Goal: Task Accomplishment & Management: Use online tool/utility

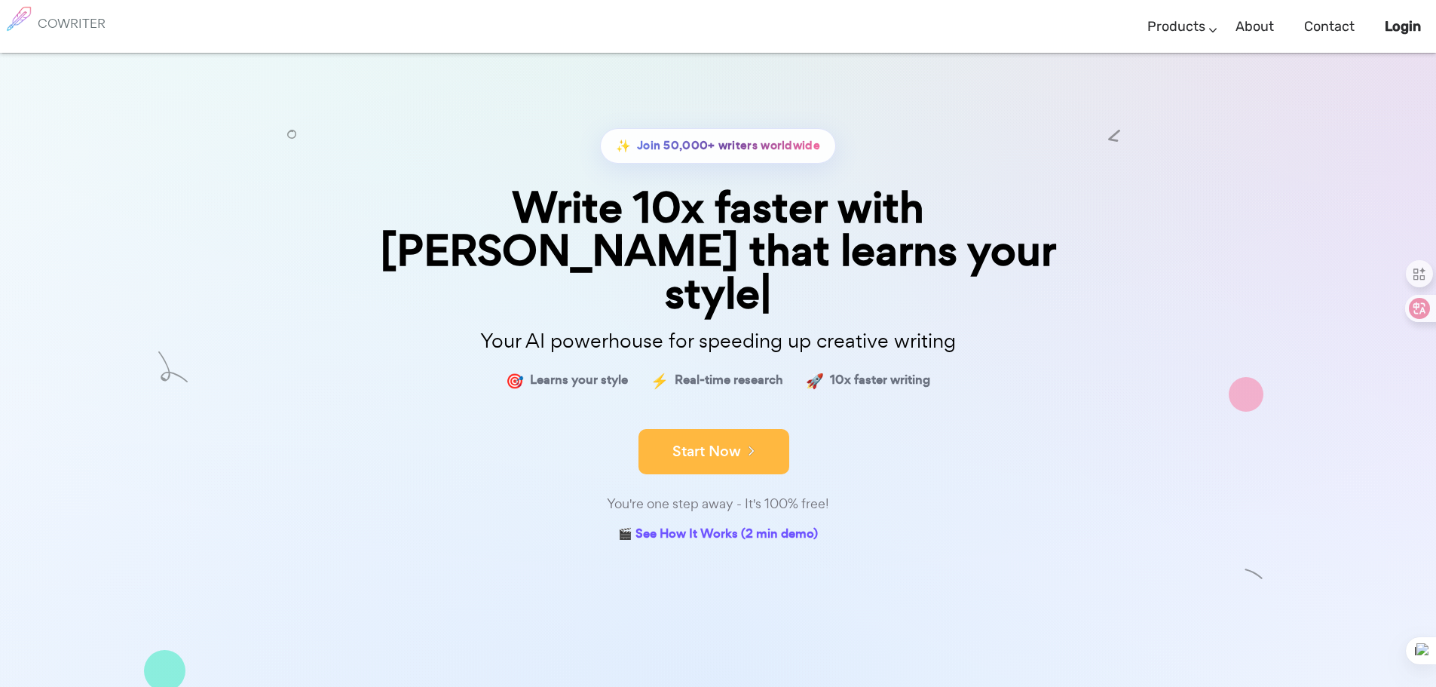
click at [704, 429] on button "Start Now" at bounding box center [714, 451] width 151 height 45
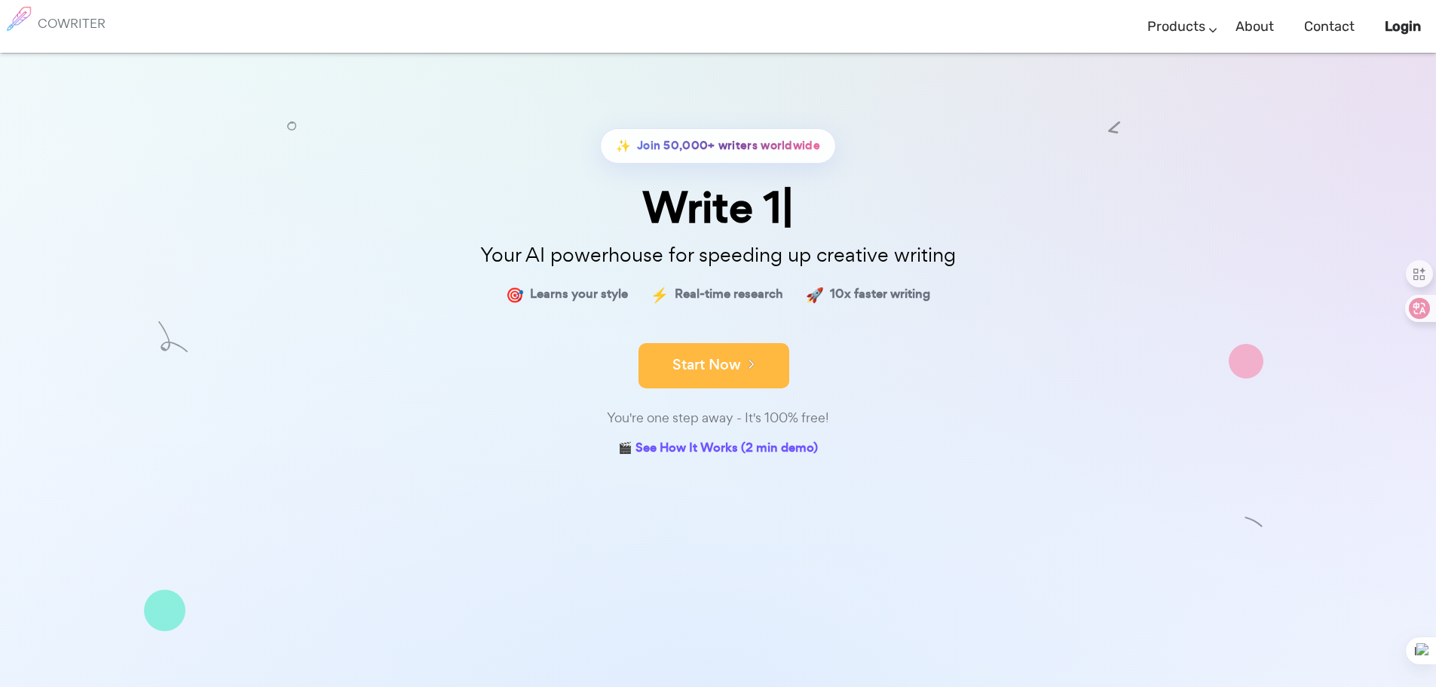
click at [723, 372] on button "Start Now" at bounding box center [714, 365] width 151 height 45
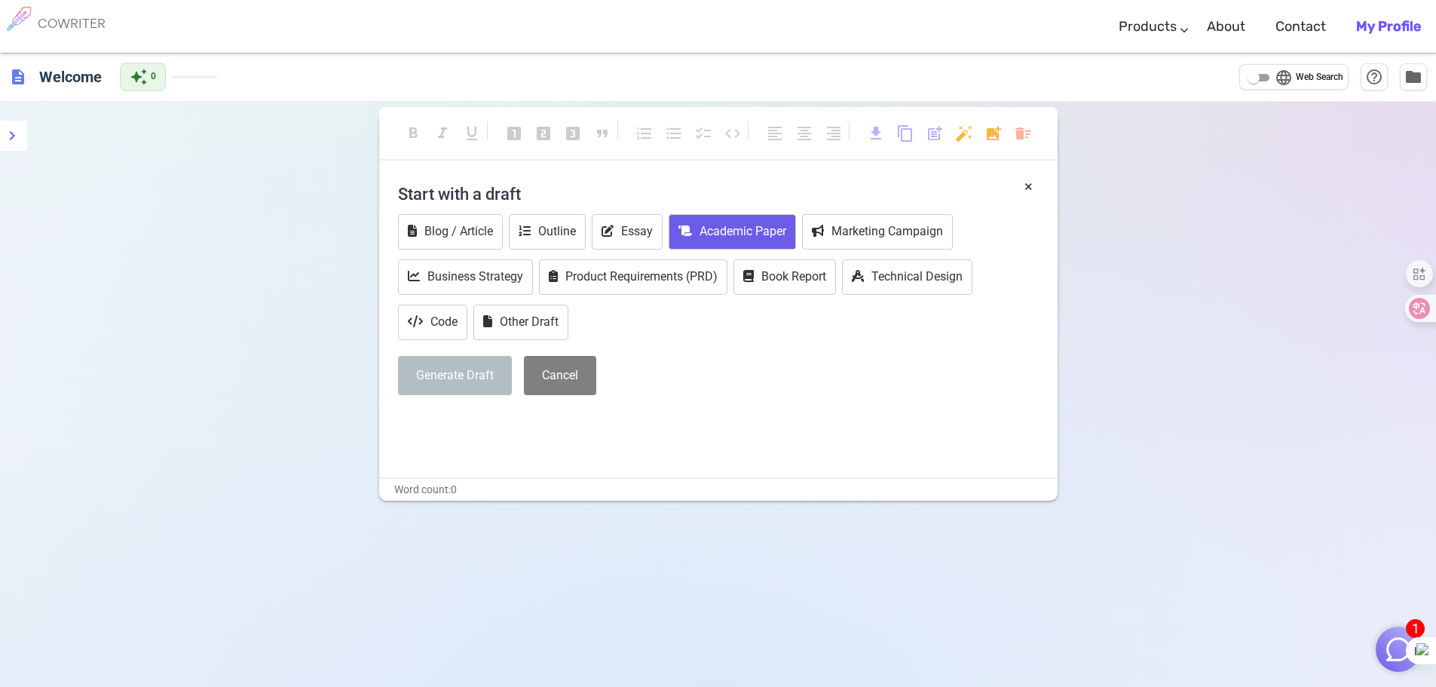
click at [735, 225] on button "Academic Paper" at bounding box center [732, 231] width 127 height 35
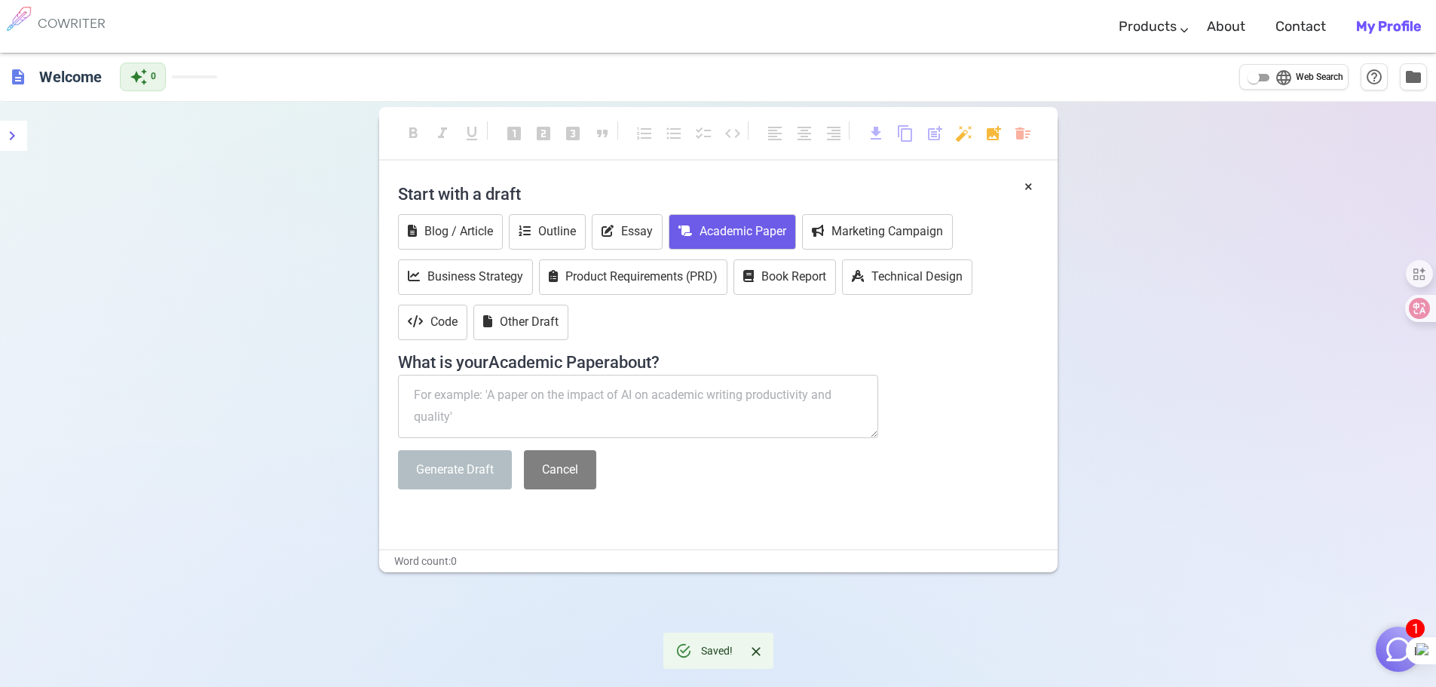
paste textarea "write A Master thesis "An Improved Trust Management System for IoT Environments…"
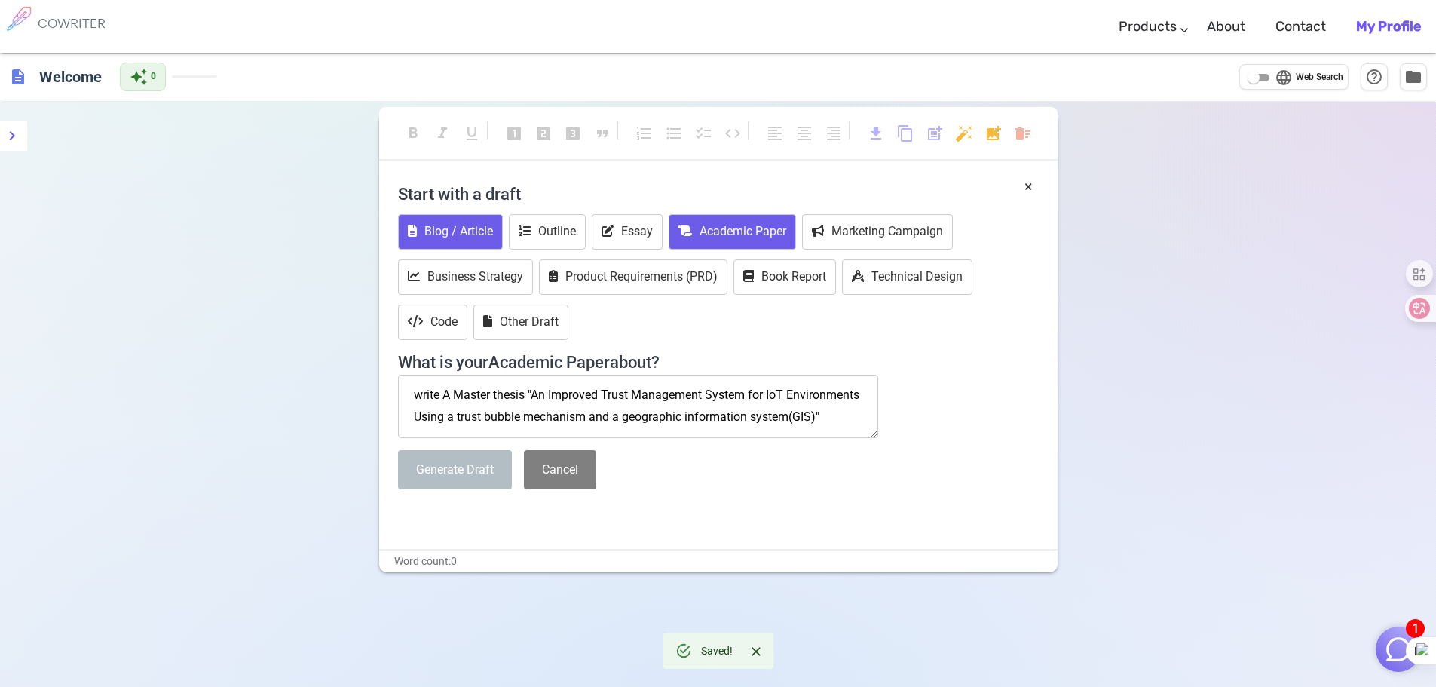
scroll to position [8, 0]
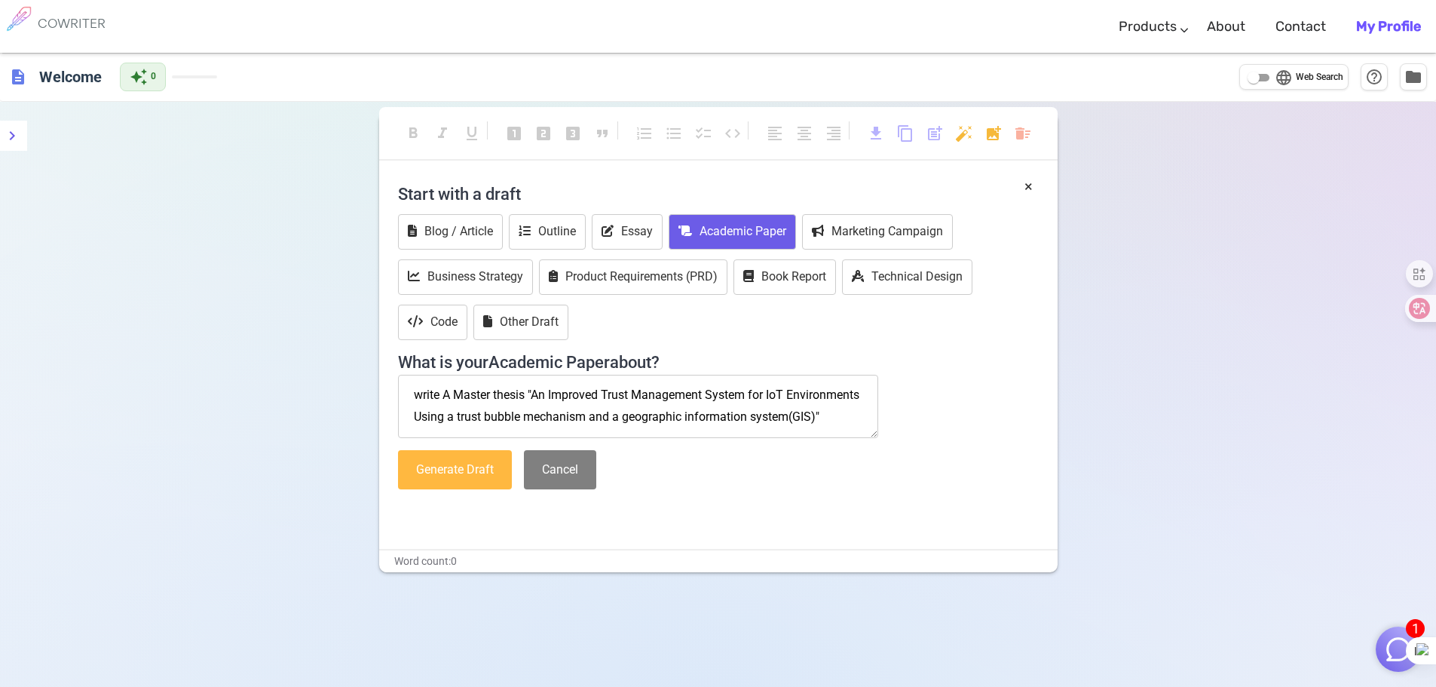
type textarea "write A Master thesis "An Improved Trust Management System for IoT Environments…"
click at [464, 473] on button "Generate Draft" at bounding box center [455, 470] width 114 height 40
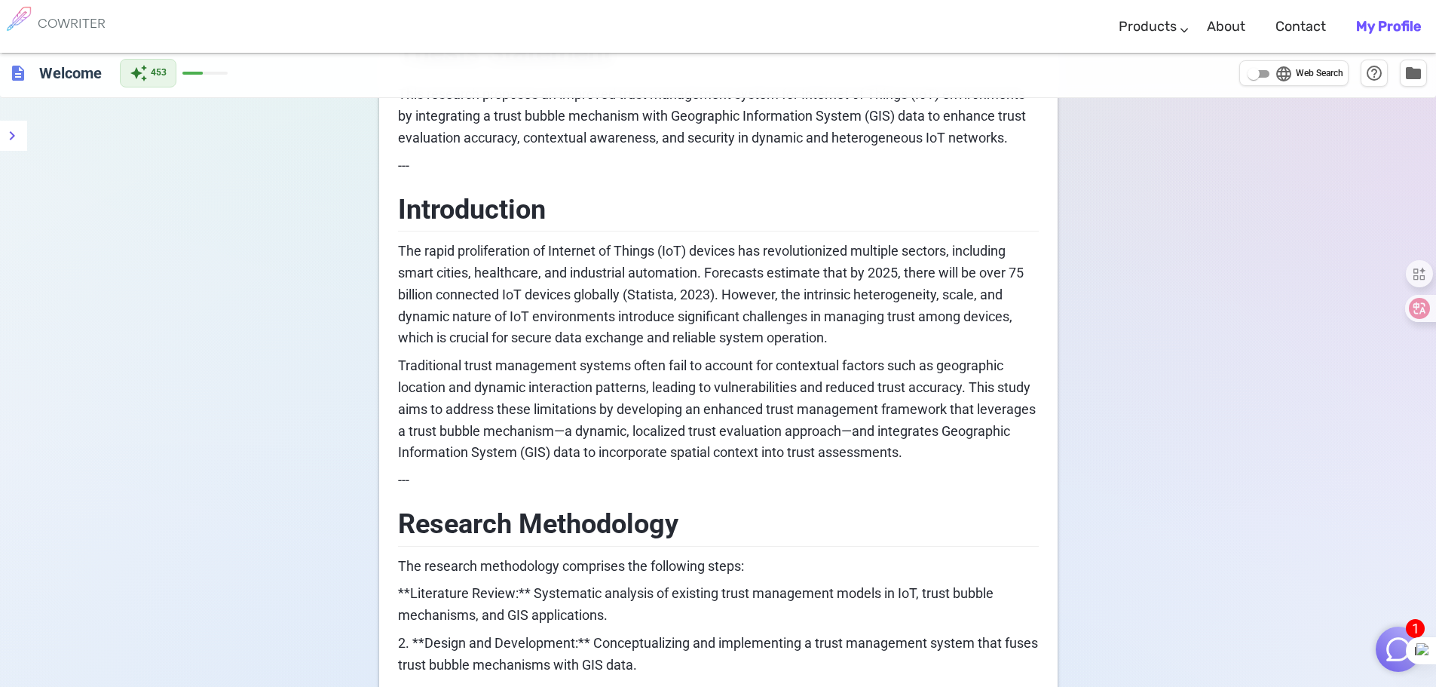
scroll to position [0, 0]
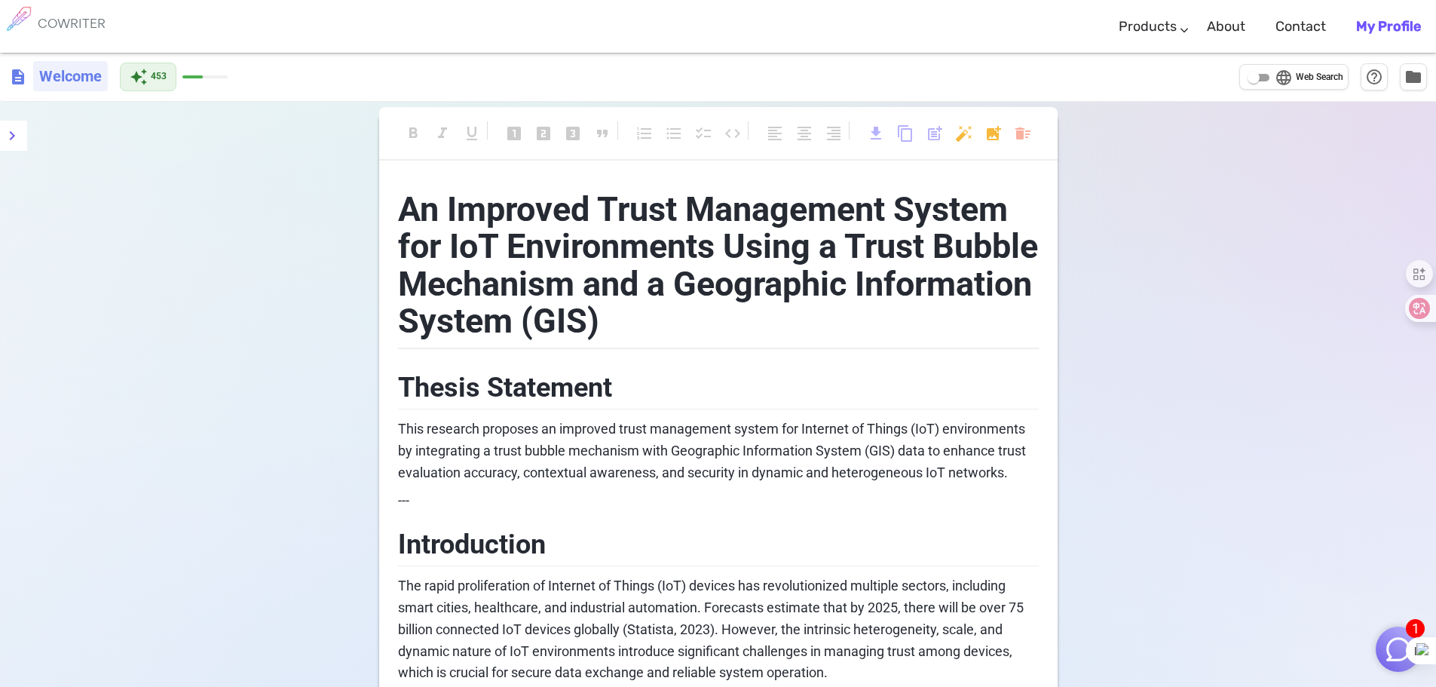
click at [54, 75] on h6 "Welcome" at bounding box center [70, 76] width 75 height 30
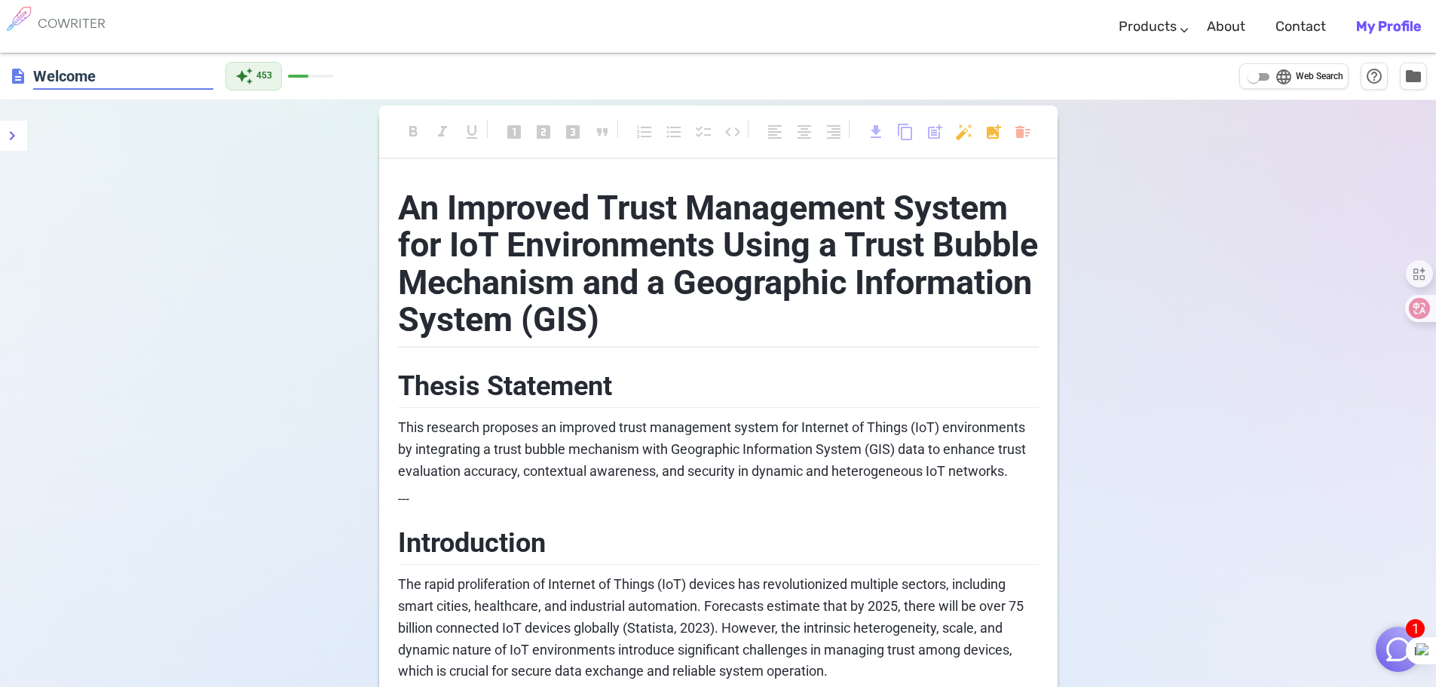
click at [79, 20] on h6 "COWRITER" at bounding box center [72, 24] width 68 height 14
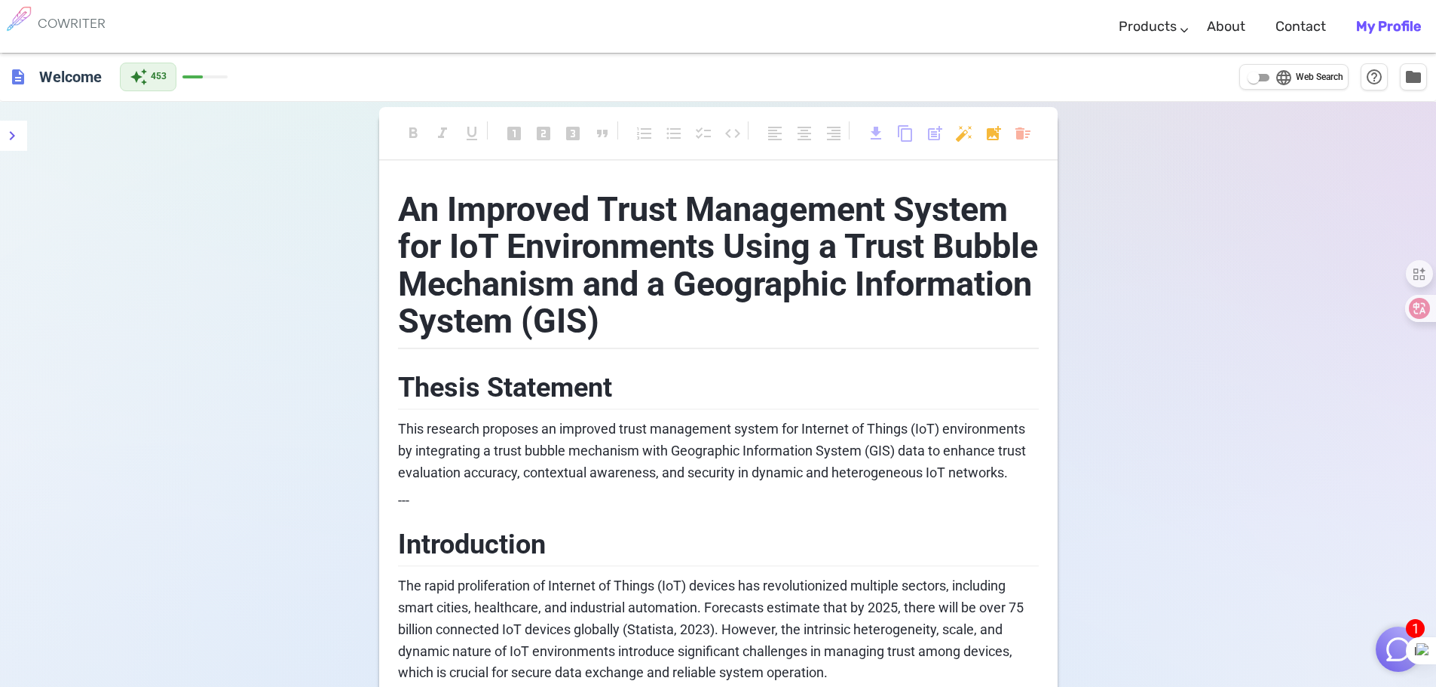
click at [77, 18] on h6 "COWRITER" at bounding box center [72, 24] width 68 height 14
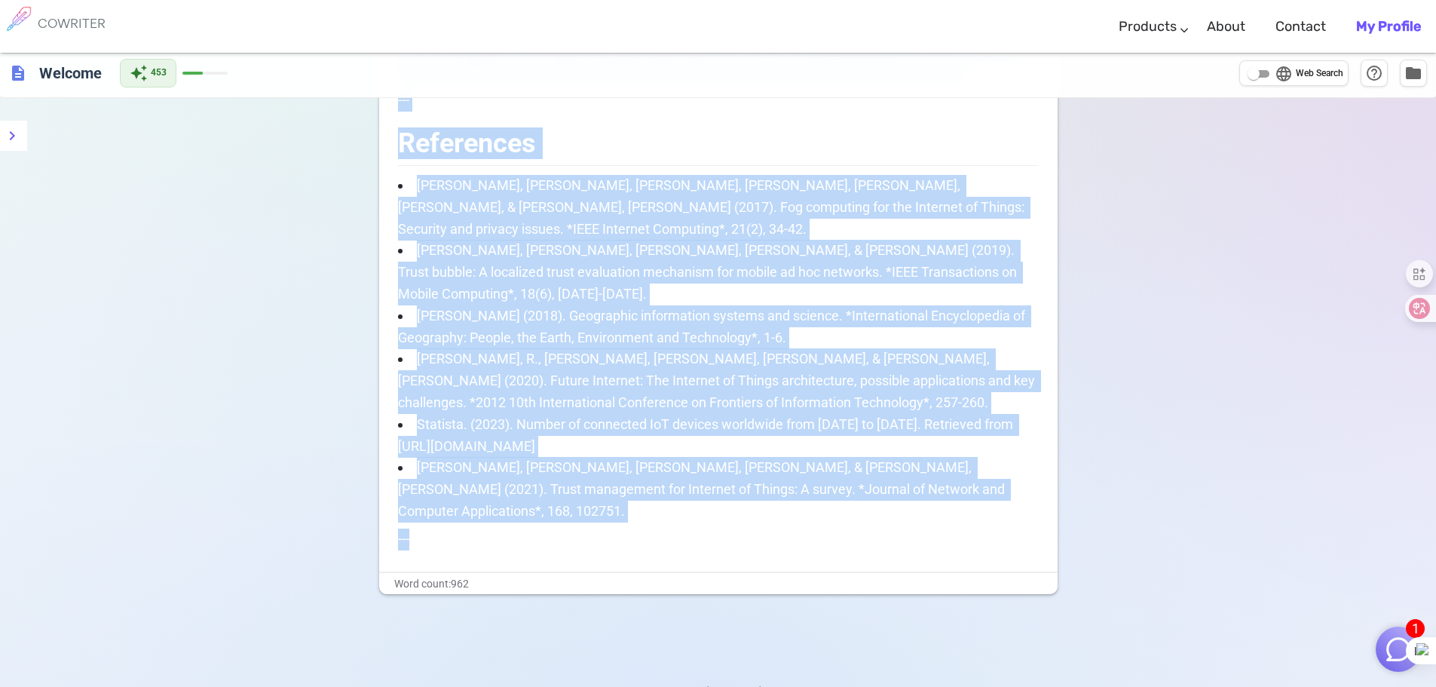
drag, startPoint x: 403, startPoint y: 205, endPoint x: 1045, endPoint y: 721, distance: 823.8
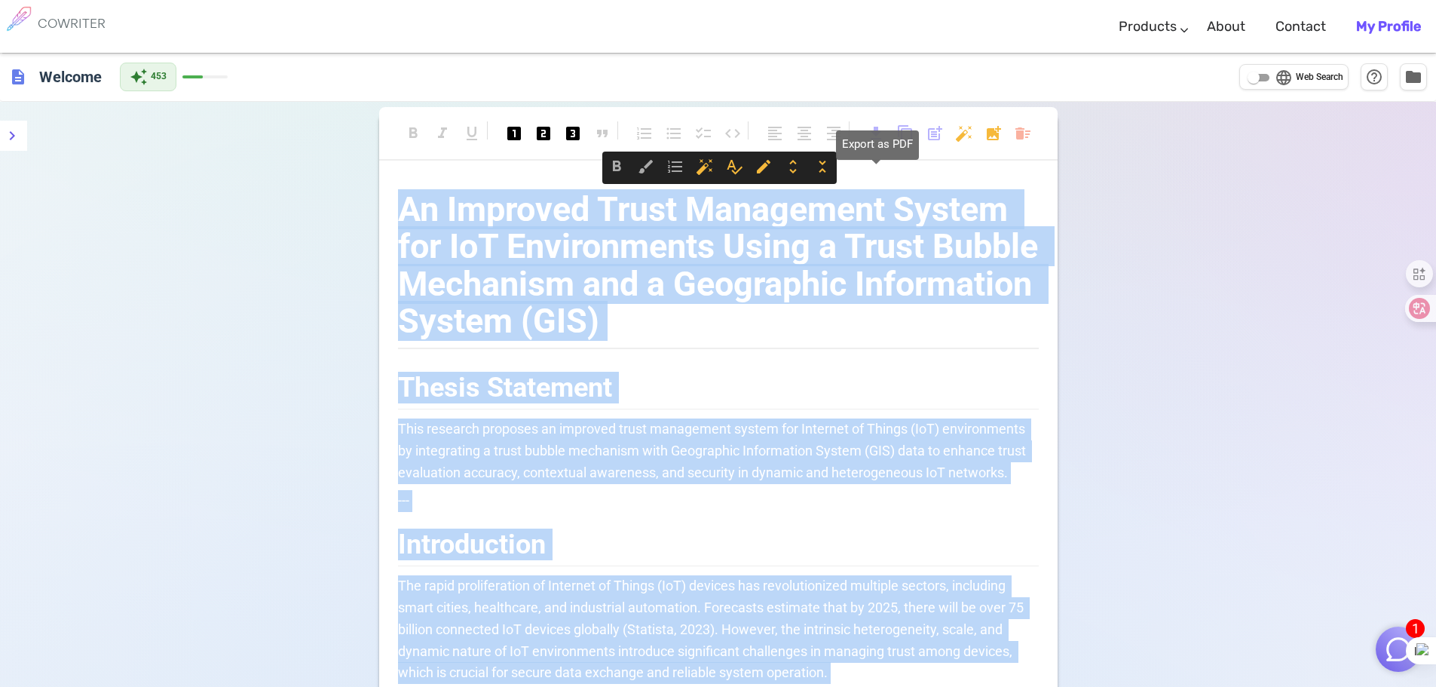
click at [876, 137] on span "download" at bounding box center [876, 133] width 18 height 18
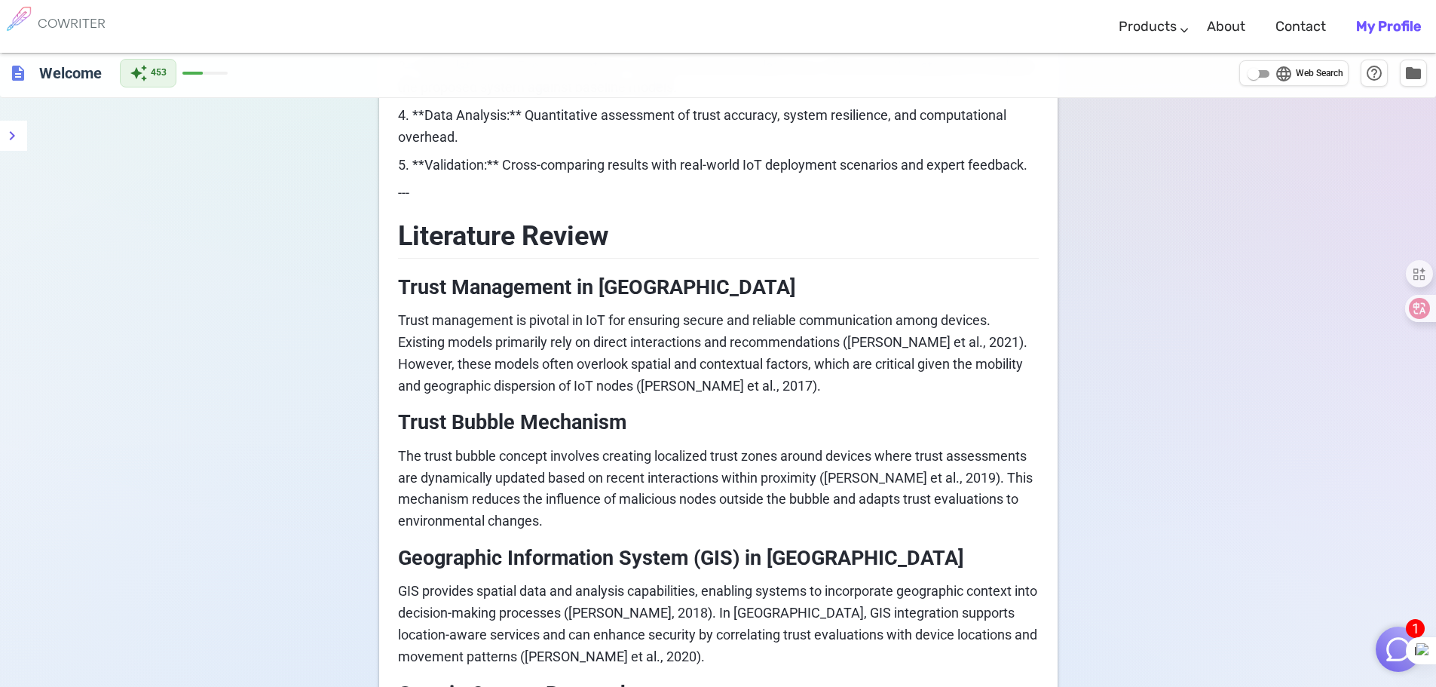
scroll to position [1206, 0]
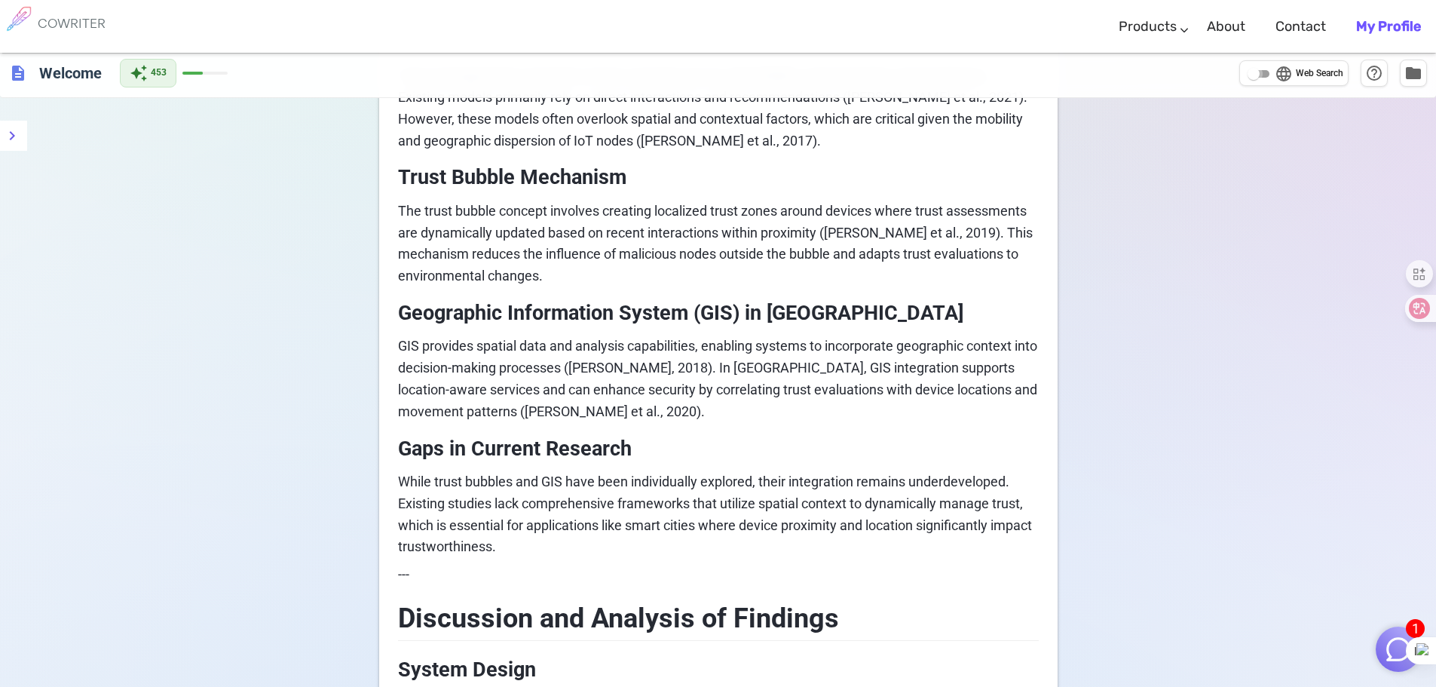
click at [1263, 70] on input "language Web Search" at bounding box center [1254, 74] width 54 height 18
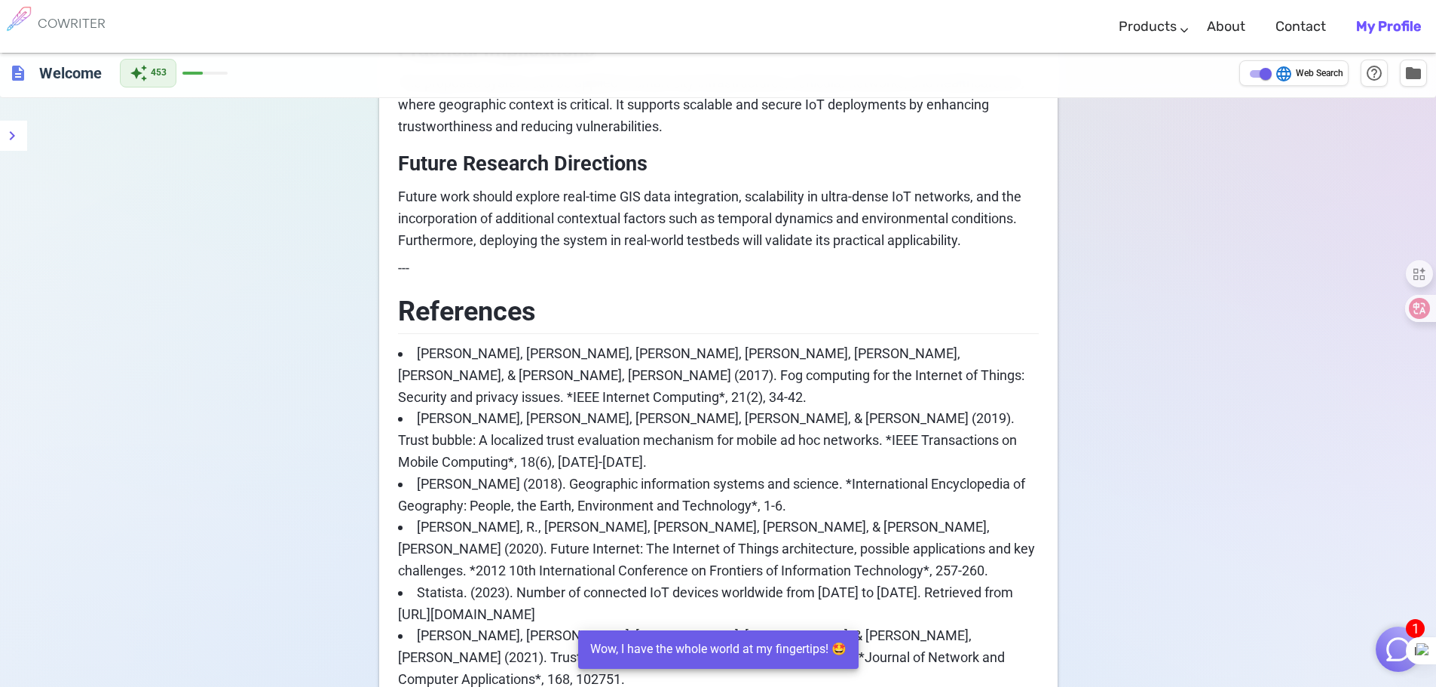
scroll to position [2747, 0]
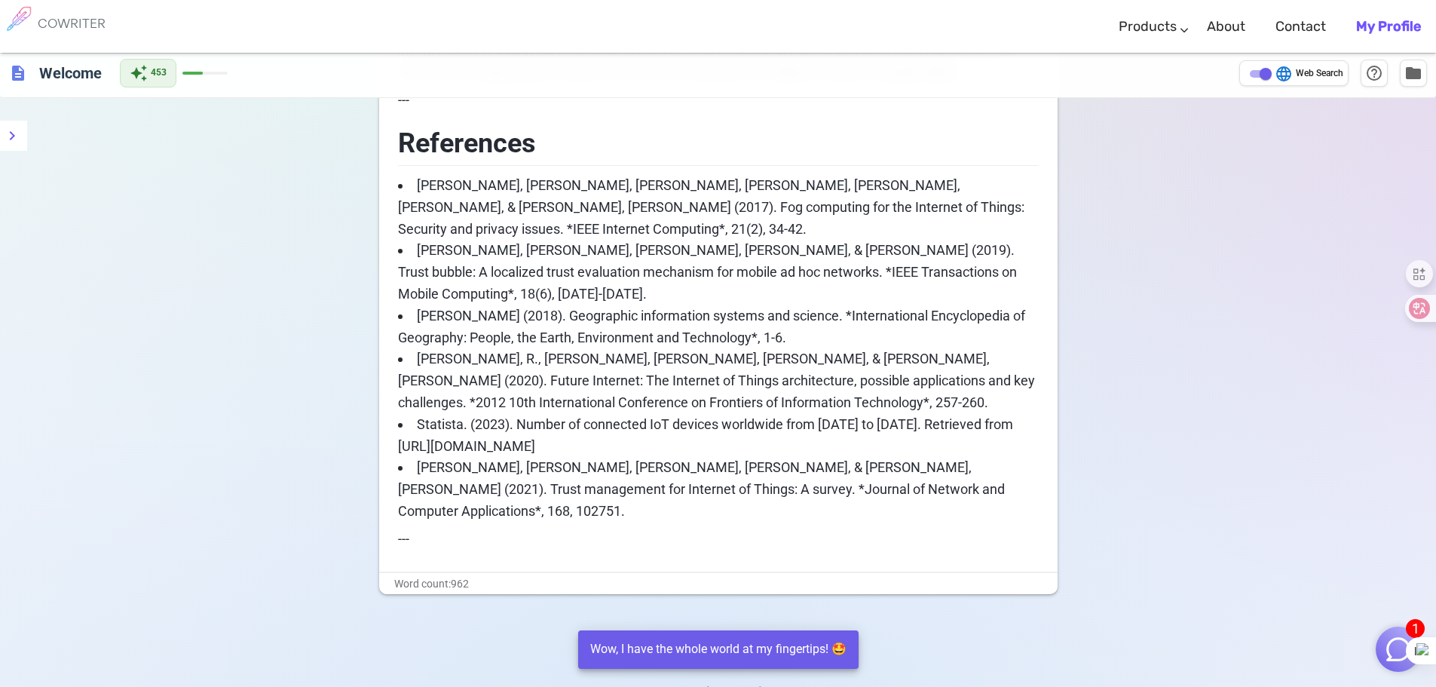
click at [1301, 74] on span "Web Search" at bounding box center [1319, 73] width 47 height 15
click at [1293, 74] on input "language Web Search" at bounding box center [1266, 74] width 54 height 18
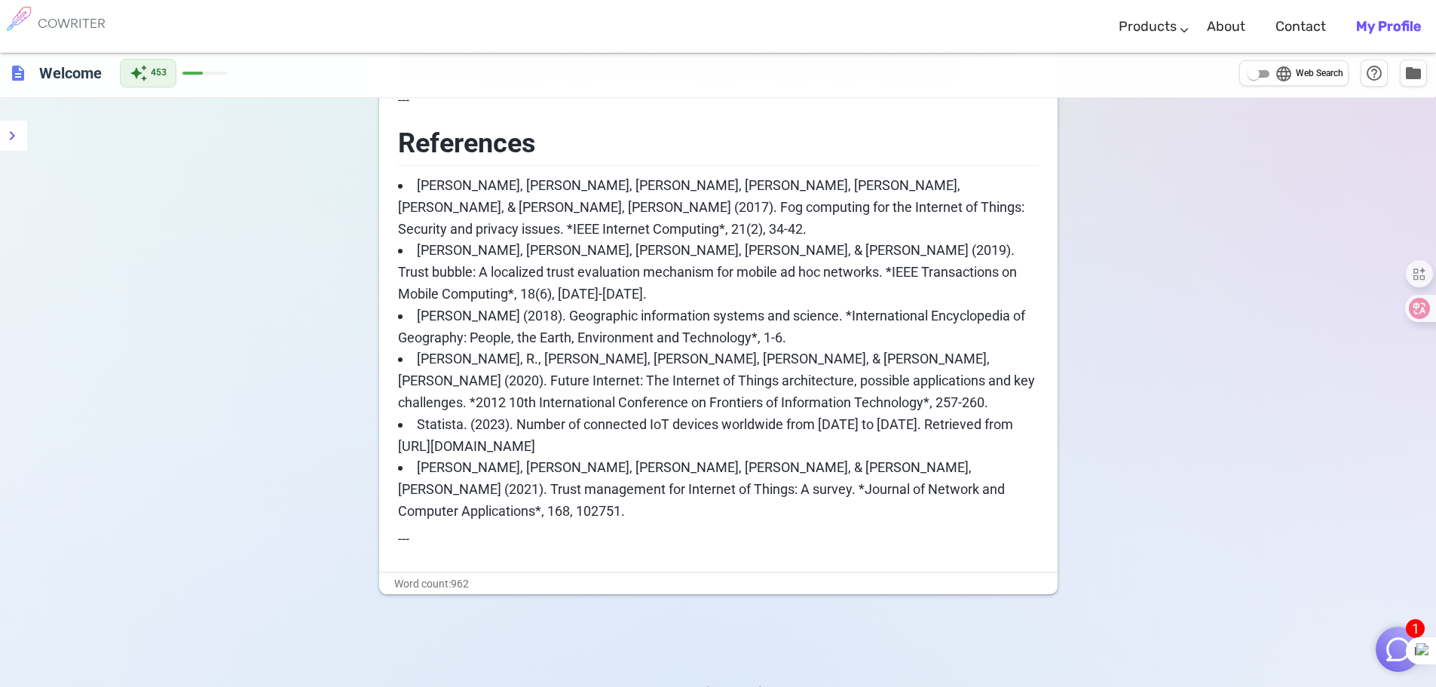
click at [1301, 74] on span "Web Search" at bounding box center [1319, 73] width 47 height 15
click at [1281, 74] on input "language Web Search" at bounding box center [1254, 74] width 54 height 18
checkbox input "true"
click at [1420, 75] on span "folder" at bounding box center [1414, 72] width 18 height 18
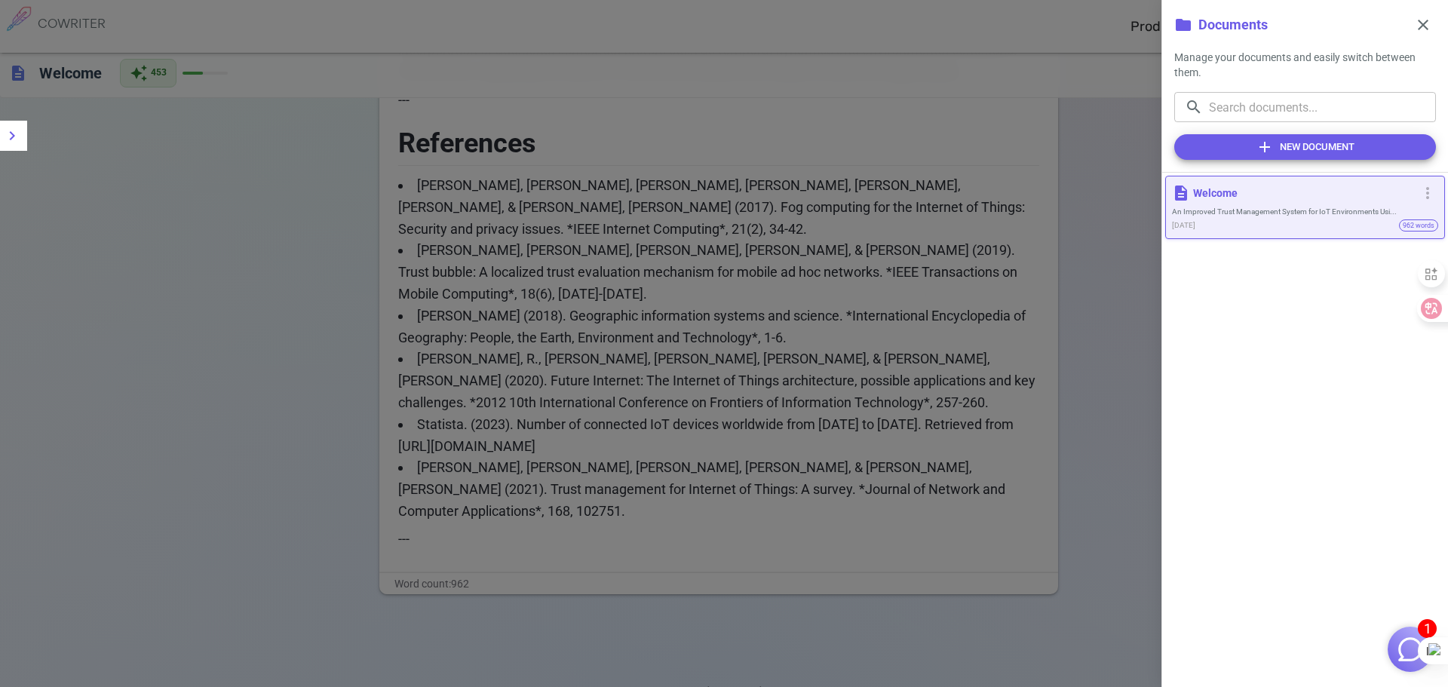
click at [1114, 187] on div at bounding box center [724, 343] width 1448 height 687
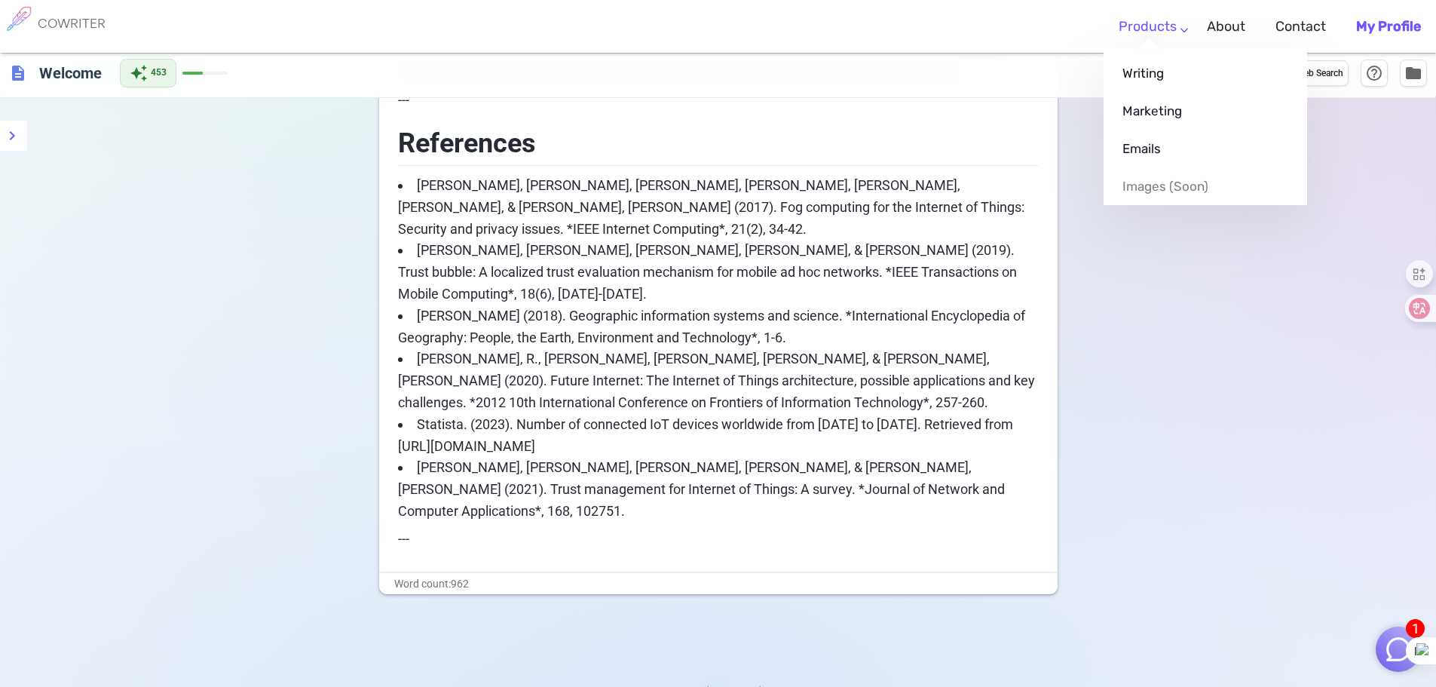
click at [1148, 48] on ul "Writing Marketing Emails Images (soon)" at bounding box center [1206, 126] width 204 height 157
click at [1160, 72] on link "Writing" at bounding box center [1206, 73] width 204 height 38
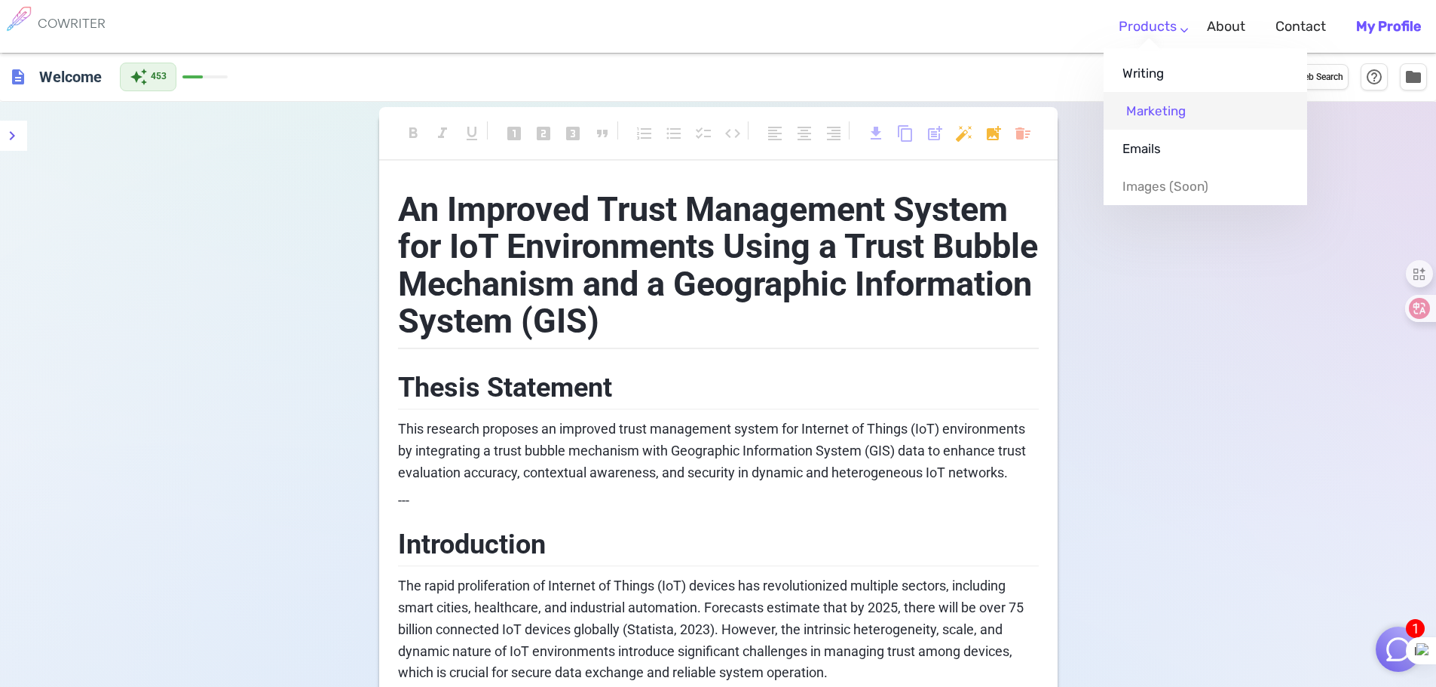
click at [1159, 103] on link "Marketing" at bounding box center [1206, 111] width 204 height 38
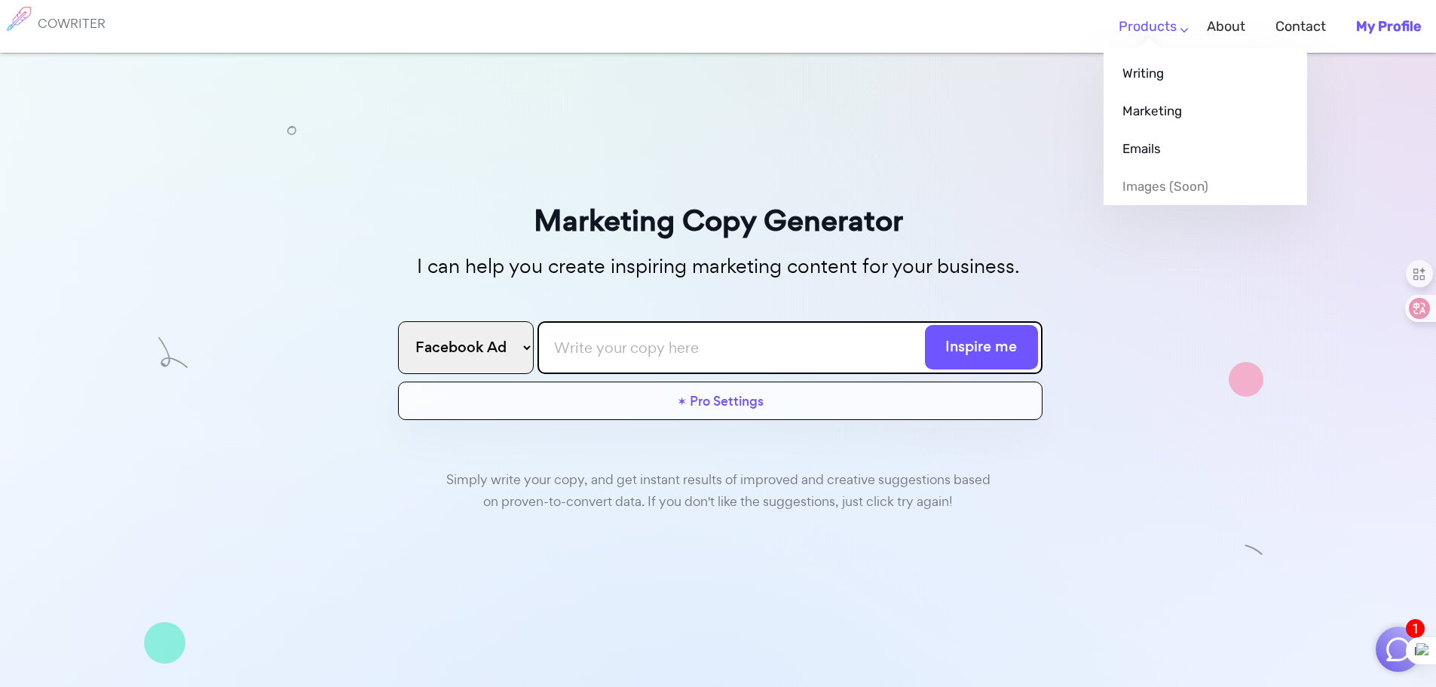
click at [1154, 48] on ul "Writing Marketing Emails Images (soon)" at bounding box center [1206, 126] width 204 height 157
click at [1131, 75] on link "Writing" at bounding box center [1206, 73] width 204 height 38
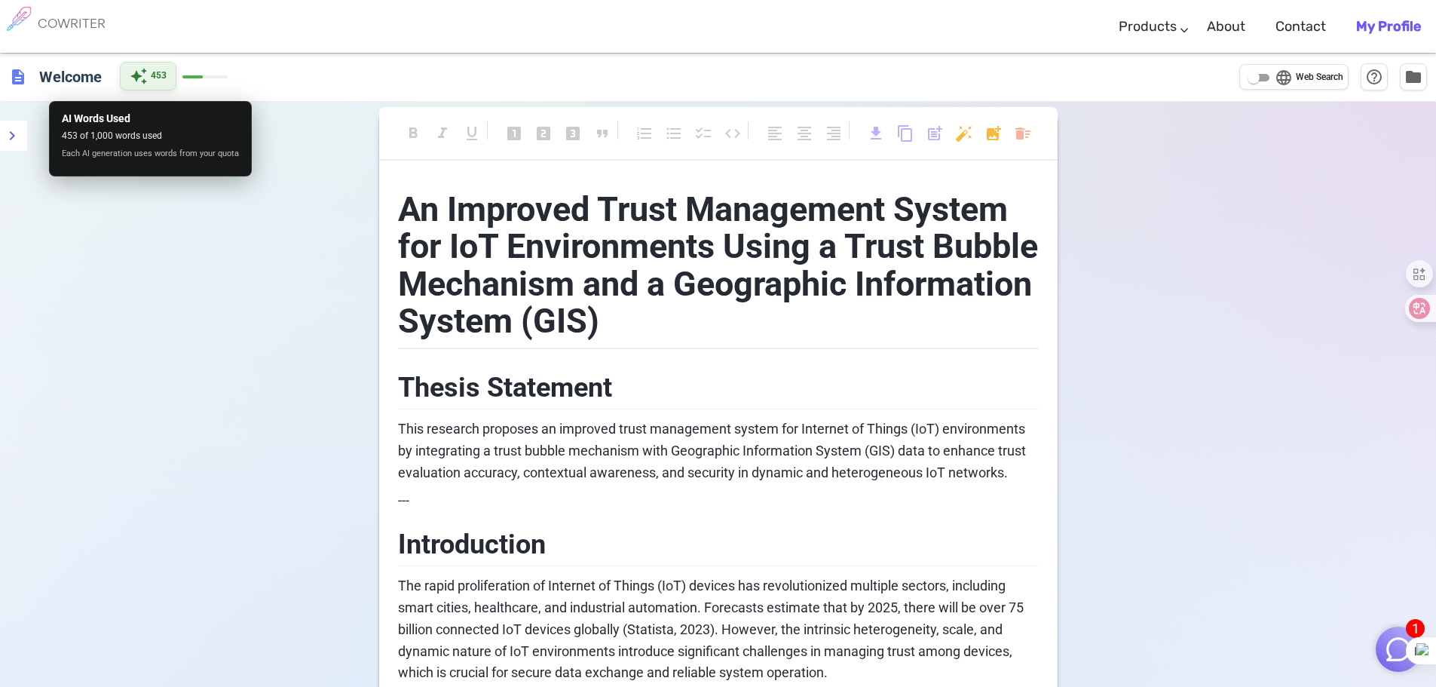
click at [142, 81] on span "auto_awesome" at bounding box center [139, 76] width 18 height 18
click at [142, 80] on span "auto_awesome" at bounding box center [139, 76] width 18 height 18
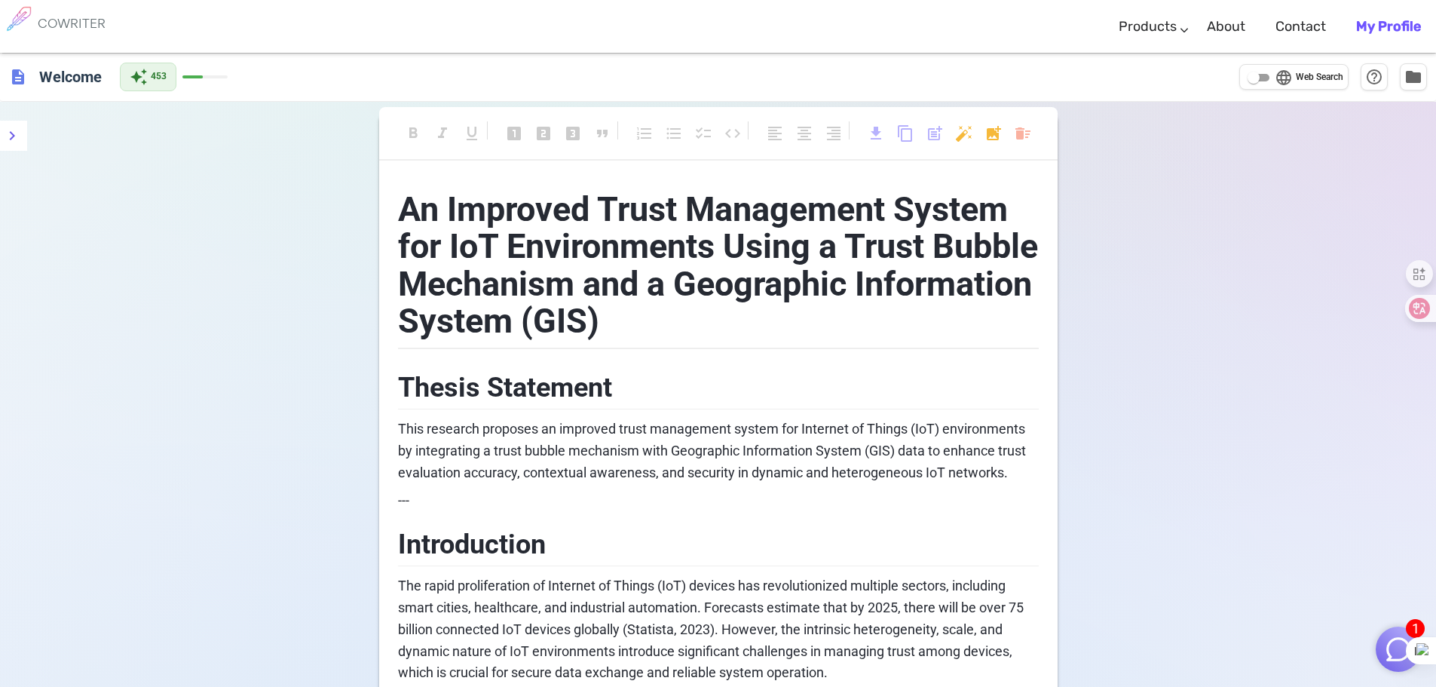
click at [196, 74] on div "auto_awesome 453" at bounding box center [174, 77] width 108 height 29
click at [78, 74] on h6 "Welcome" at bounding box center [70, 76] width 75 height 30
click at [11, 134] on icon "menu" at bounding box center [12, 136] width 18 height 18
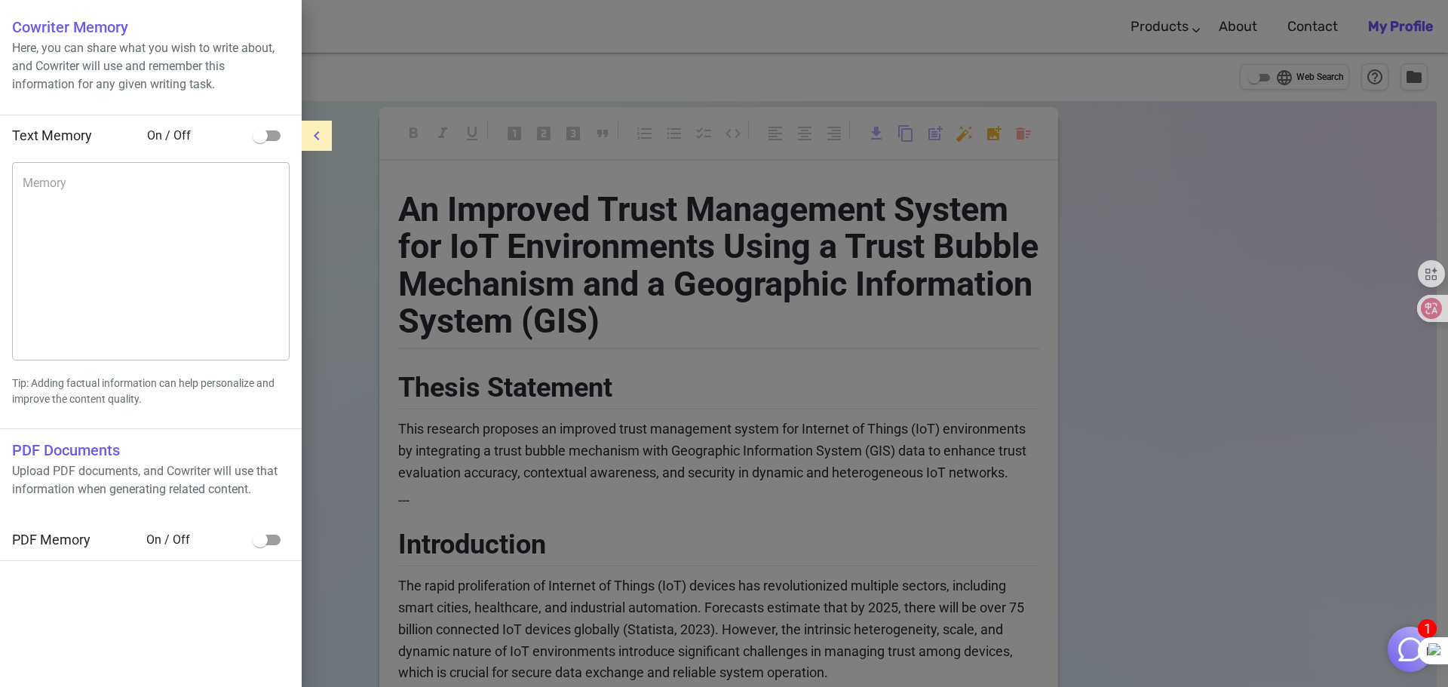
click at [379, 35] on div at bounding box center [724, 343] width 1448 height 687
